Goal: Information Seeking & Learning: Understand process/instructions

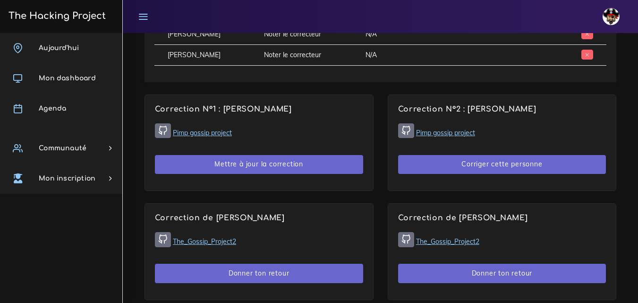
scroll to position [567, 0]
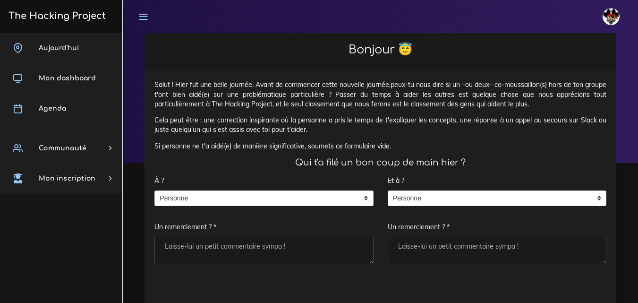
click at [57, 45] on span "Aujourd'hui" at bounding box center [59, 47] width 40 height 7
click at [203, 194] on span "Personne" at bounding box center [257, 198] width 204 height 15
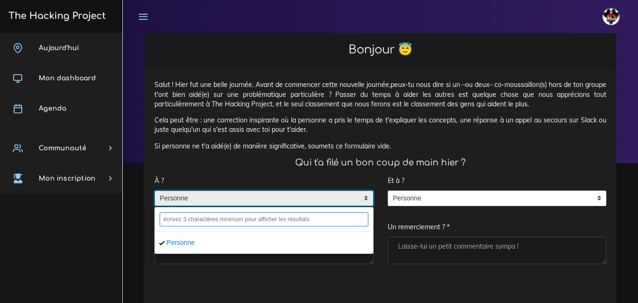
click at [214, 220] on input "text" at bounding box center [264, 219] width 209 height 14
click at [334, 164] on h4 "Qui t'a filé un bon coup de main hier ?" at bounding box center [380, 162] width 452 height 10
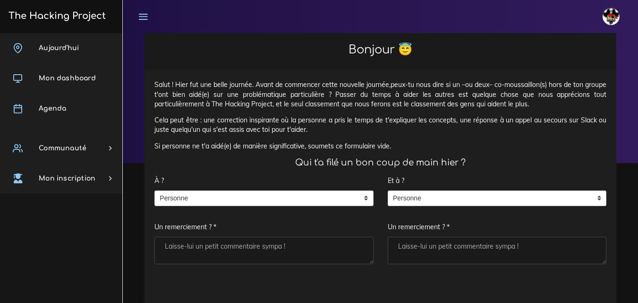
click at [213, 243] on textarea "Un remerciement ? *" at bounding box center [263, 250] width 219 height 27
type textarea "."
click at [440, 252] on textarea "Un remerciement ? *" at bounding box center [497, 250] width 219 height 27
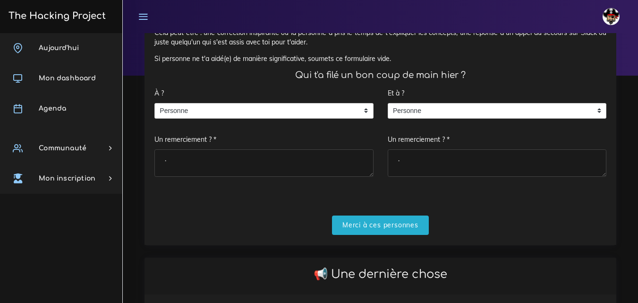
scroll to position [142, 0]
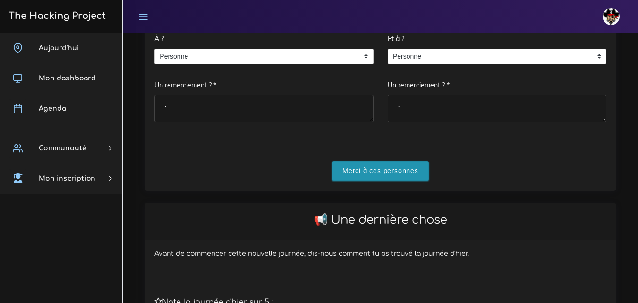
type textarea "."
click at [410, 172] on input "Merci à ces personnes" at bounding box center [380, 170] width 97 height 19
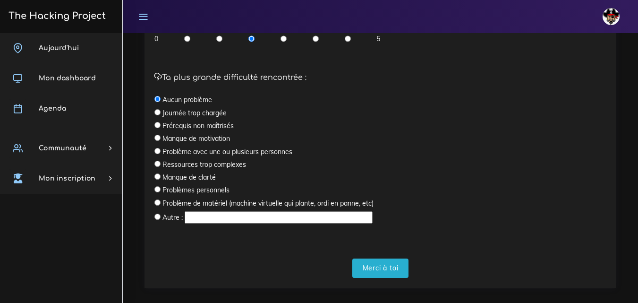
scroll to position [317, 0]
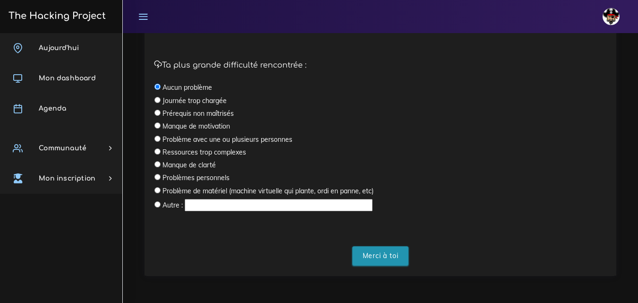
click at [382, 258] on input "Merci à toi" at bounding box center [380, 255] width 57 height 19
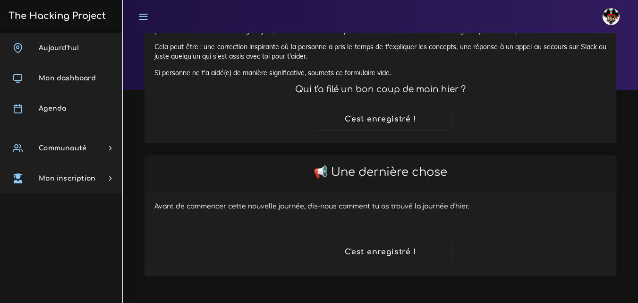
scroll to position [73, 0]
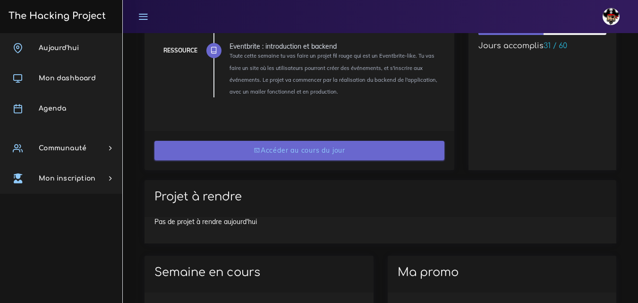
scroll to position [94, 0]
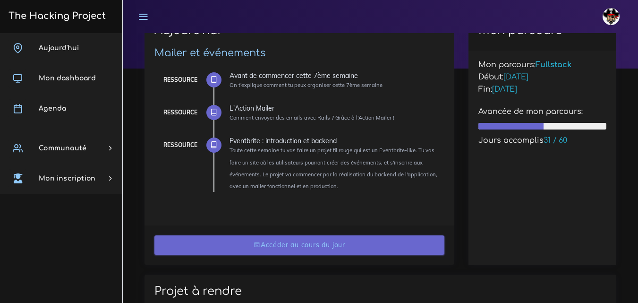
click at [332, 243] on link "Accéder au cours du jour" at bounding box center [299, 244] width 290 height 19
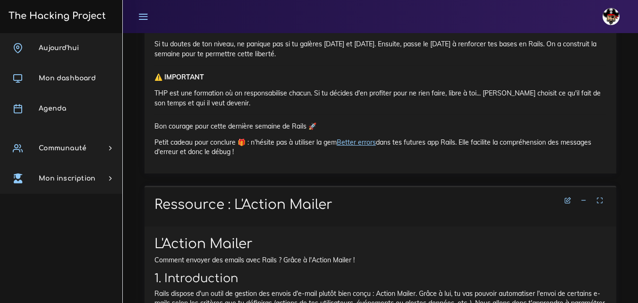
scroll to position [755, 0]
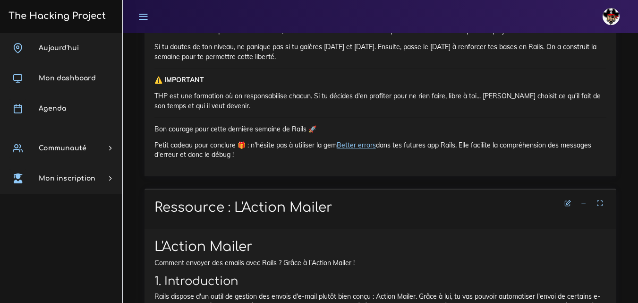
drag, startPoint x: 372, startPoint y: 144, endPoint x: 356, endPoint y: 186, distance: 44.5
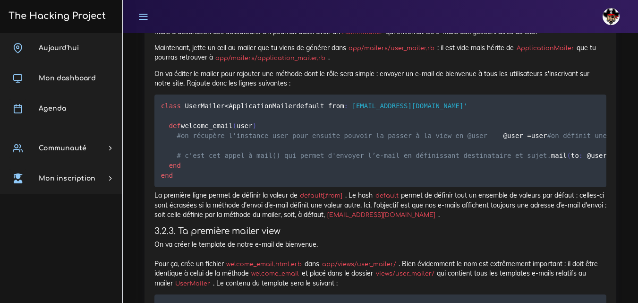
scroll to position [1322, 0]
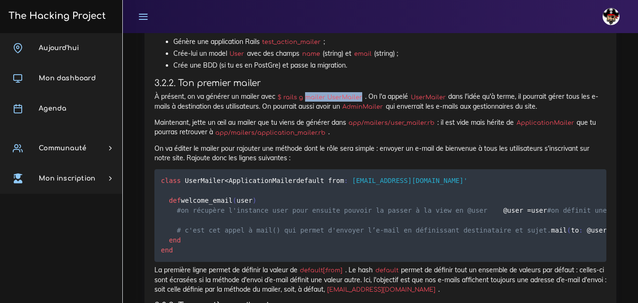
drag, startPoint x: 305, startPoint y: 96, endPoint x: 360, endPoint y: 101, distance: 55.4
click at [360, 101] on code "$ rails g mailer UserMailer" at bounding box center [320, 97] width 90 height 9
copy code "mailer UserMailer"
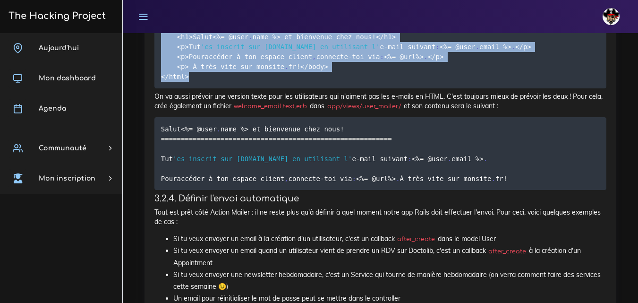
scroll to position [1700, 0]
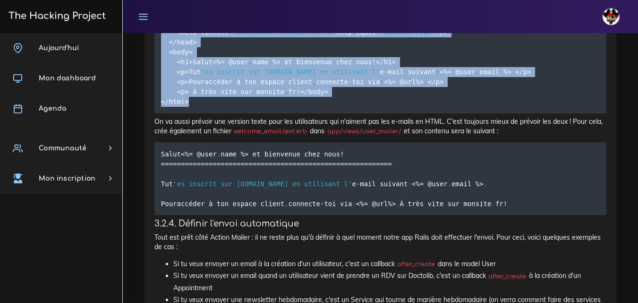
drag, startPoint x: 190, startPoint y: 118, endPoint x: 157, endPoint y: 56, distance: 70.3
click at [157, 56] on pre "< ! DOCTYPE html> <html> <head> <meta content = 'text/html; charset=UTF-8' http…" at bounding box center [380, 52] width 452 height 122
copy code "< ! DOCTYPE html> <html> <head> <meta content = 'text/html; charset=UTF-8' http…"
click at [463, 104] on pre "< ! DOCTYPE html> <html> <head> <meta content = 'text/html; charset=UTF-8' http…" at bounding box center [380, 52] width 452 height 122
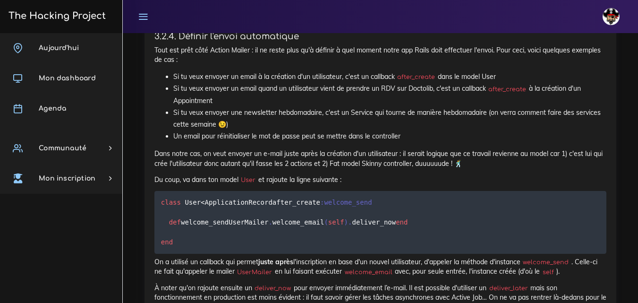
scroll to position [1888, 0]
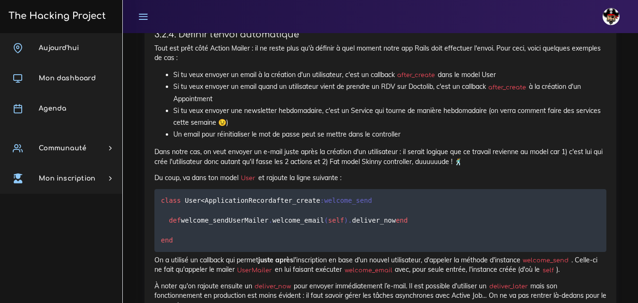
drag, startPoint x: 160, startPoint y: 73, endPoint x: 271, endPoint y: 148, distance: 134.3
copy code "Salut <% = @user . name %> et bienvenue chez nous ! == == == == == == == == == …"
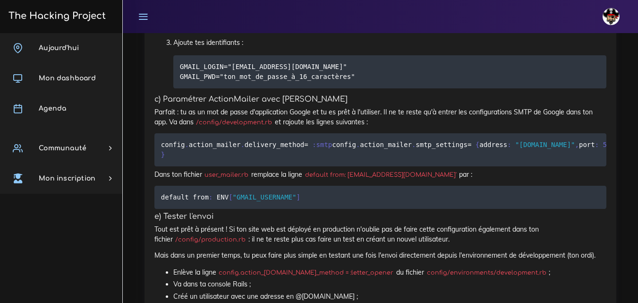
scroll to position [3069, 0]
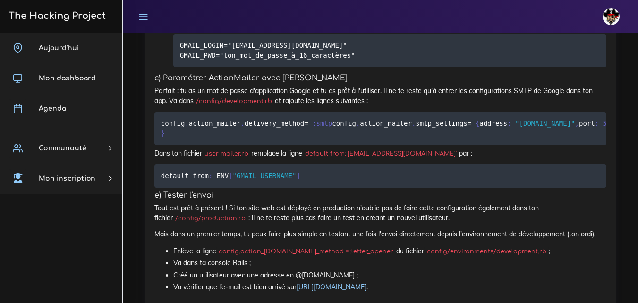
drag, startPoint x: 212, startPoint y: 130, endPoint x: 249, endPoint y: 132, distance: 36.4
copy code "dotenv-rails"
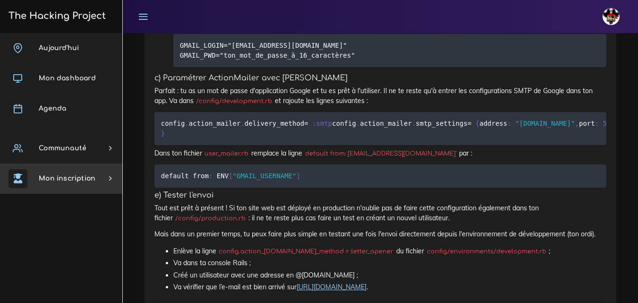
click at [68, 235] on div "[DATE] Mon dashboard [GEOGRAPHIC_DATA] Communauté [GEOGRAPHIC_DATA] Certificati…" at bounding box center [61, 168] width 122 height 270
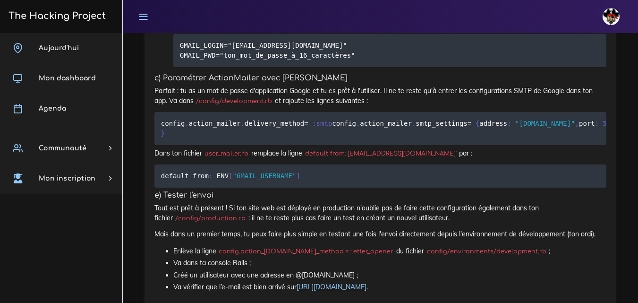
click at [84, 247] on div "[DATE] Mon dashboard [GEOGRAPHIC_DATA] Communauté [GEOGRAPHIC_DATA] Certificati…" at bounding box center [61, 168] width 122 height 270
click at [93, 228] on div "[DATE] Mon dashboard [GEOGRAPHIC_DATA] Communauté [GEOGRAPHIC_DATA] Certificati…" at bounding box center [61, 168] width 122 height 270
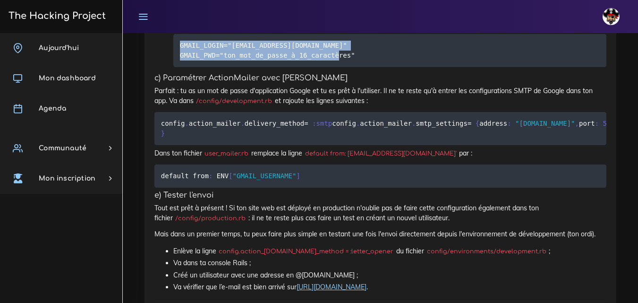
drag, startPoint x: 345, startPoint y: 213, endPoint x: 175, endPoint y: 203, distance: 170.2
click at [175, 67] on pre "GMAIL_LOGIN="[EMAIL_ADDRESS][DOMAIN_NAME]" GMAIL_PWD="ton_mot_de_passe_à_16_car…" at bounding box center [389, 50] width 433 height 33
copy code "GMAIL_LOGIN="[EMAIL_ADDRESS][DOMAIN_NAME]" GMAIL_PWD="ton_mot_de_passe_à_16_car…"
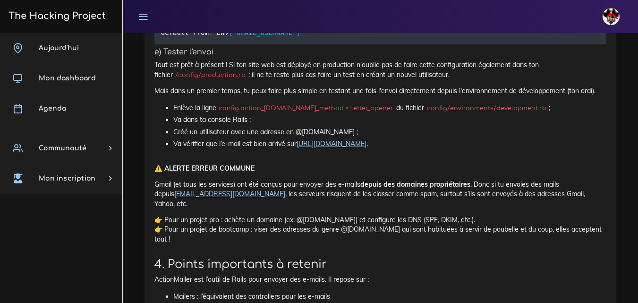
scroll to position [3210, 0]
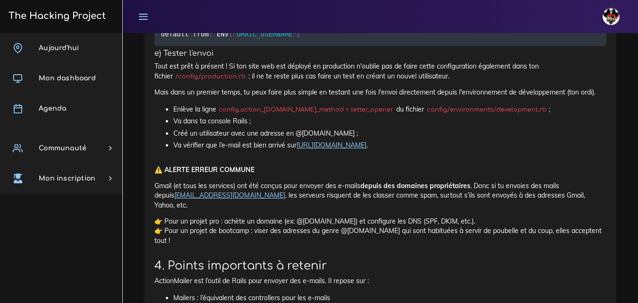
drag, startPoint x: 184, startPoint y: 232, endPoint x: 151, endPoint y: 139, distance: 99.1
copy code "config . action_mailer . delivery_method = :smtp config . action_mailer . smtp_…"
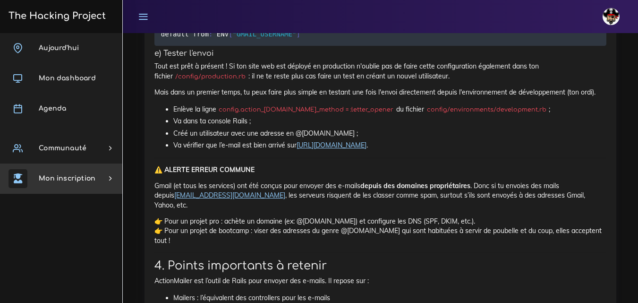
click at [59, 253] on div "[DATE] Mon dashboard [GEOGRAPHIC_DATA] Communauté [GEOGRAPHIC_DATA] Certificati…" at bounding box center [61, 168] width 122 height 270
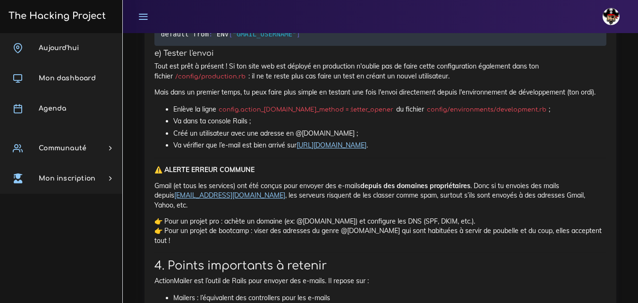
click at [33, 246] on div "[DATE] Mon dashboard [GEOGRAPHIC_DATA] Communauté [GEOGRAPHIC_DATA] Certificati…" at bounding box center [61, 168] width 122 height 270
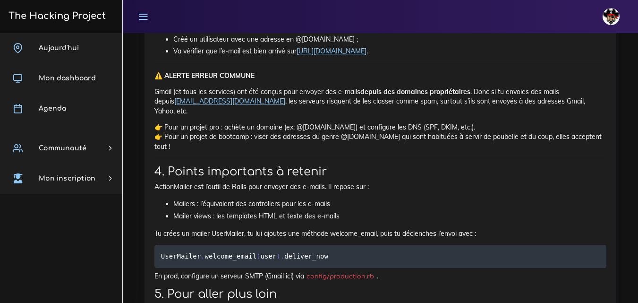
scroll to position [3305, 0]
click at [79, 240] on div "[DATE] Mon dashboard [GEOGRAPHIC_DATA] Communauté [GEOGRAPHIC_DATA] Certificati…" at bounding box center [61, 168] width 122 height 270
drag, startPoint x: 295, startPoint y: 175, endPoint x: 156, endPoint y: 178, distance: 138.8
copy code "default from : ENV [ "GMAIL_USERNAME" ]"
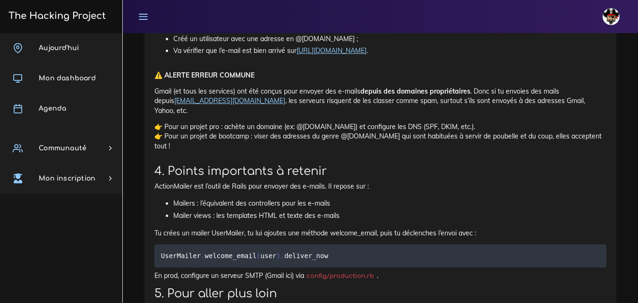
click at [31, 224] on div "[DATE] Mon dashboard [GEOGRAPHIC_DATA] Communauté [GEOGRAPHIC_DATA] Certificati…" at bounding box center [61, 168] width 122 height 270
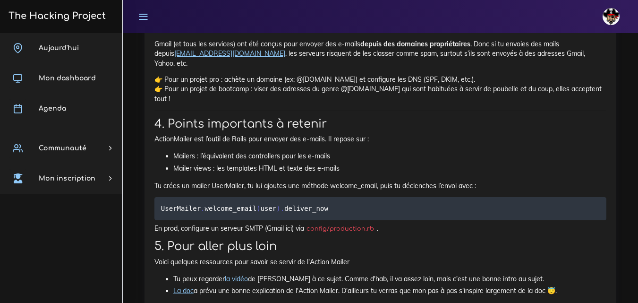
scroll to position [3399, 0]
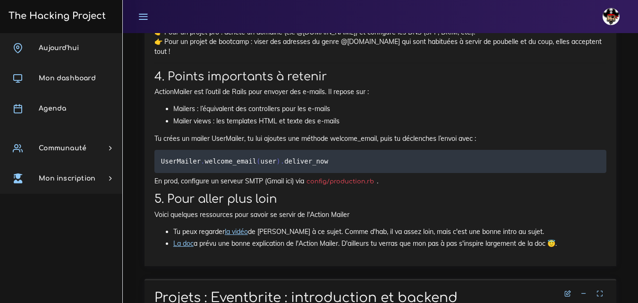
drag, startPoint x: 220, startPoint y: 157, endPoint x: 383, endPoint y: 158, distance: 162.9
copy code "config.action_[DOMAIN_NAME]_method = :letter_opener"
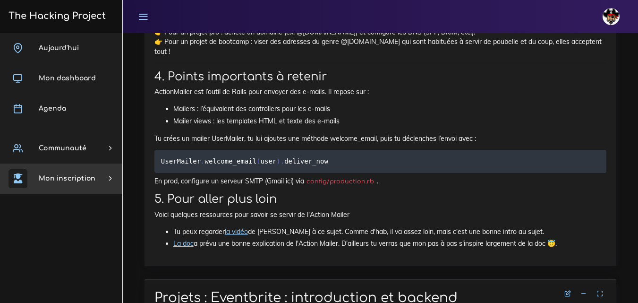
click at [67, 242] on div "[DATE] Mon dashboard [GEOGRAPHIC_DATA] Communauté [GEOGRAPHIC_DATA] Certificati…" at bounding box center [61, 168] width 122 height 270
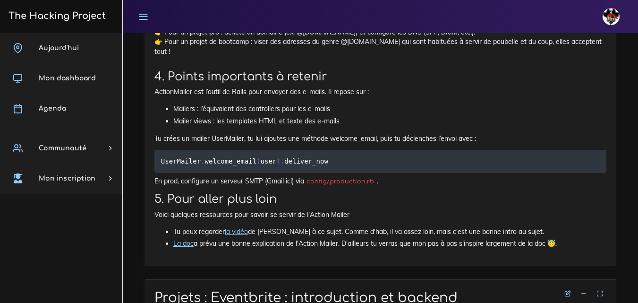
click at [88, 244] on div "[DATE] Mon dashboard [GEOGRAPHIC_DATA] Communauté [GEOGRAPHIC_DATA] Certificati…" at bounding box center [61, 168] width 122 height 270
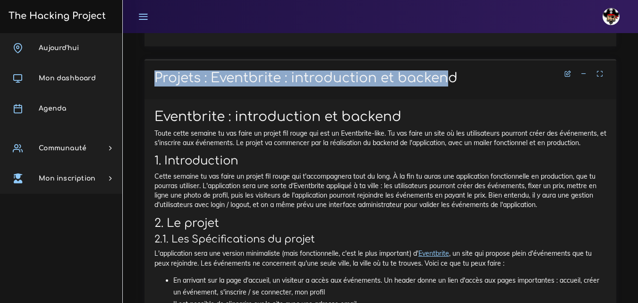
scroll to position [3634, 0]
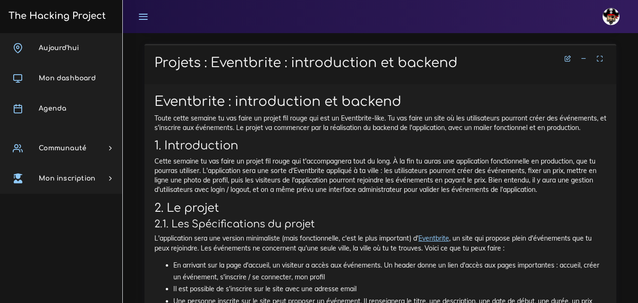
drag, startPoint x: 152, startPoint y: 56, endPoint x: 383, endPoint y: 161, distance: 253.7
copy div "l) Ipsumd s'ametc Adip eli sedd e tempori ! Ut lab etdo mag ali enimadm ve quis…"
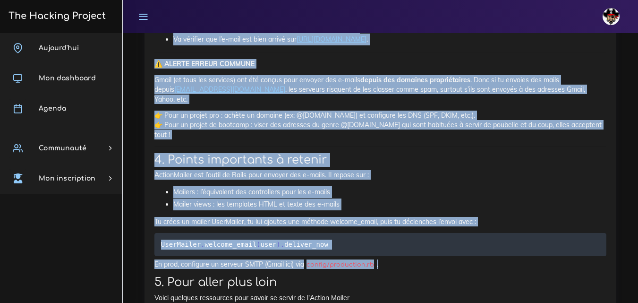
scroll to position [3303, 0]
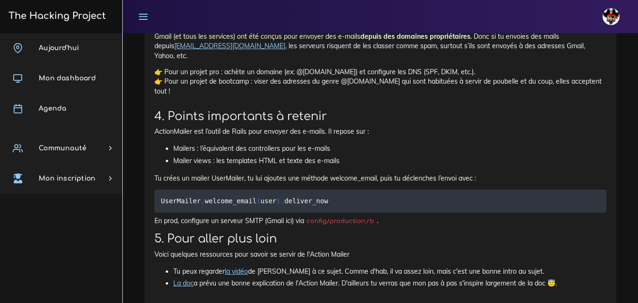
scroll to position [3398, 0]
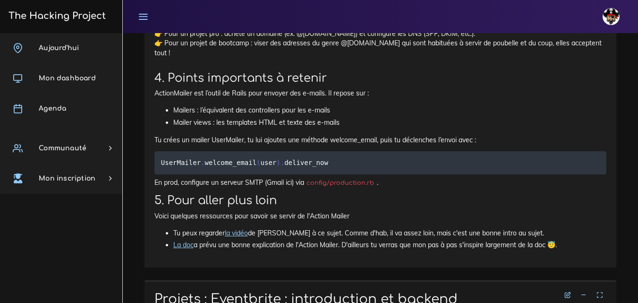
drag, startPoint x: 382, startPoint y: 159, endPoint x: 221, endPoint y: 161, distance: 161.0
copy code "config.action_[DOMAIN_NAME]_method = :letter_opener"
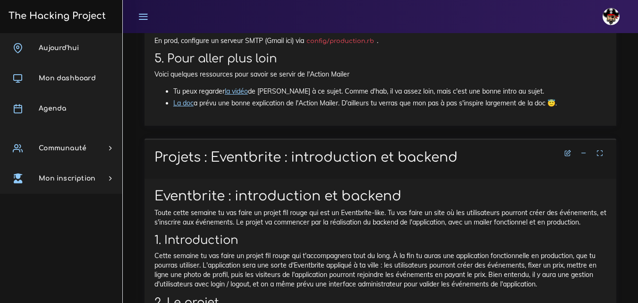
scroll to position [3492, 0]
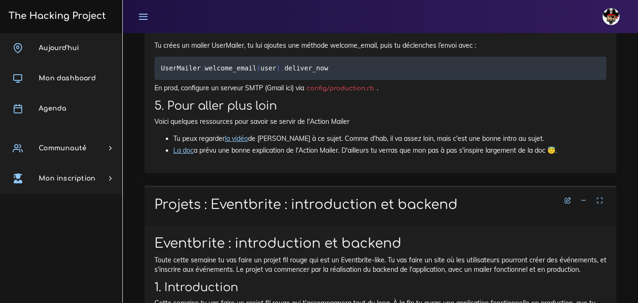
click at [79, 236] on div "[DATE] Mon dashboard [GEOGRAPHIC_DATA] Communauté [GEOGRAPHIC_DATA] Certificati…" at bounding box center [61, 168] width 122 height 270
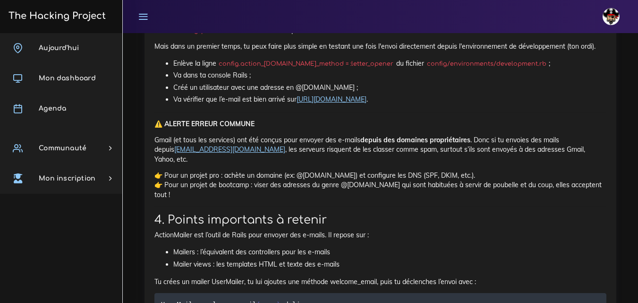
scroll to position [3398, 0]
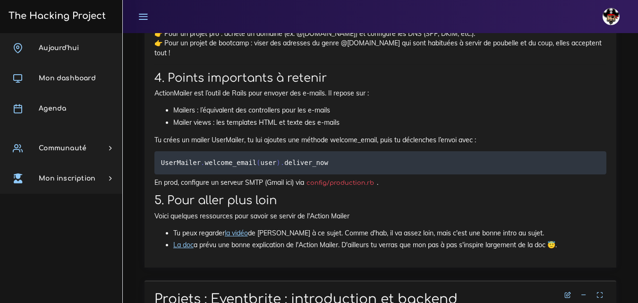
drag, startPoint x: 296, startPoint y: 183, endPoint x: 338, endPoint y: 184, distance: 42.5
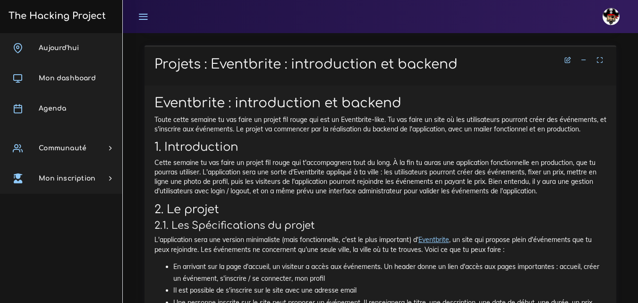
scroll to position [3634, 0]
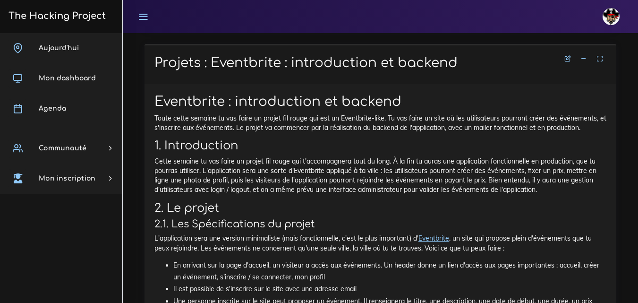
click at [75, 262] on div "[DATE] Mon dashboard [GEOGRAPHIC_DATA] Communauté [GEOGRAPHIC_DATA] Certificati…" at bounding box center [61, 168] width 122 height 270
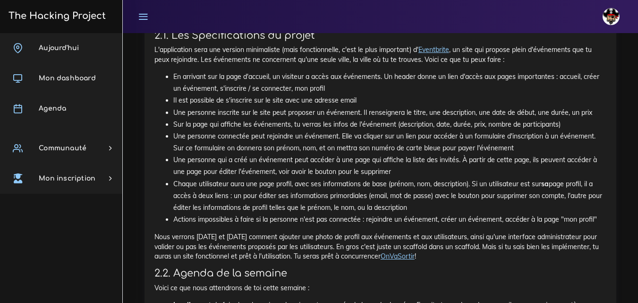
scroll to position [3823, 0]
click at [40, 262] on div "[DATE] Mon dashboard [GEOGRAPHIC_DATA] Communauté [GEOGRAPHIC_DATA] Certificati…" at bounding box center [61, 168] width 122 height 270
click at [76, 216] on div "[DATE] Mon dashboard [GEOGRAPHIC_DATA] Communauté [GEOGRAPHIC_DATA] Certificati…" at bounding box center [61, 168] width 122 height 270
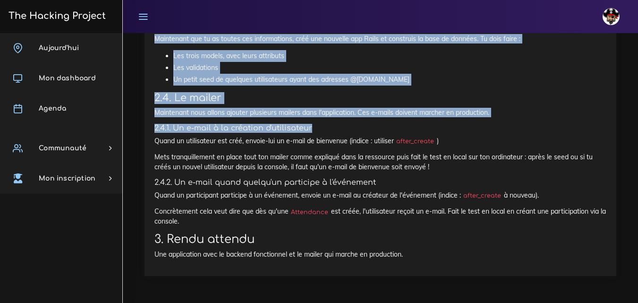
scroll to position [5050, 0]
drag, startPoint x: 155, startPoint y: 88, endPoint x: 563, endPoint y: 219, distance: 428.3
